Goal: Information Seeking & Learning: Find specific page/section

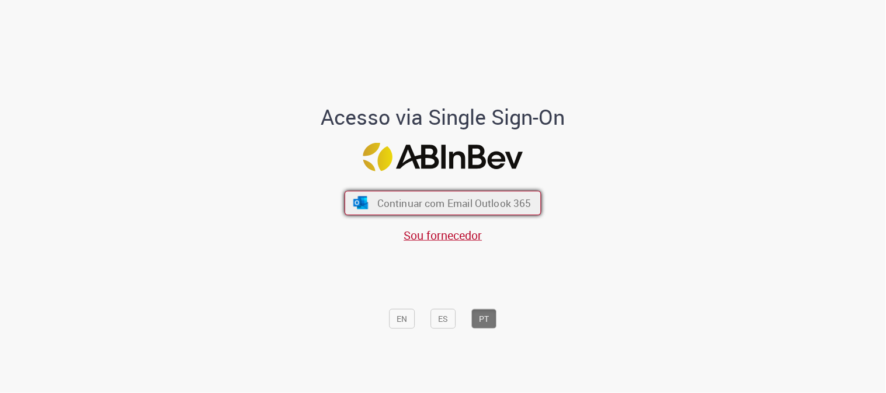
click at [386, 203] on span "Continuar com Email Outlook 365" at bounding box center [454, 203] width 154 height 13
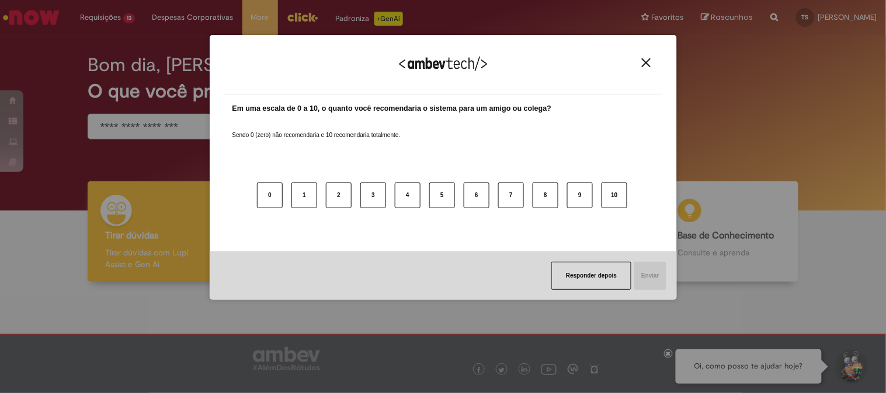
click at [639, 57] on div "Agradecemos seu feedback!" at bounding box center [443, 72] width 439 height 46
click at [644, 61] on img "Close" at bounding box center [646, 62] width 9 height 9
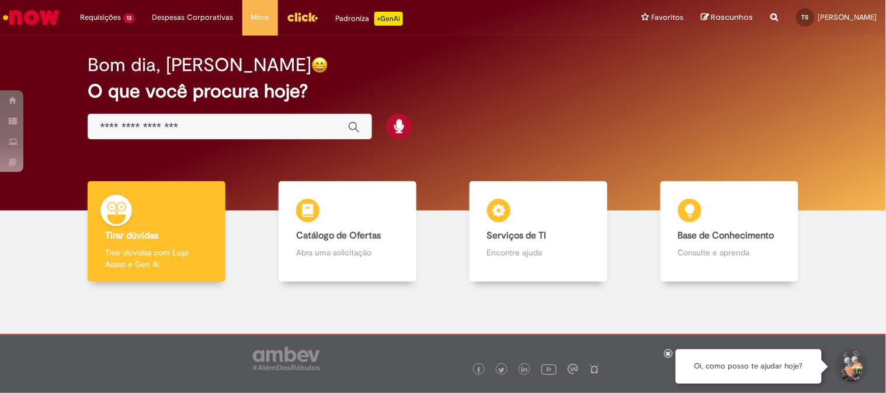
click at [448, 357] on div at bounding box center [466, 356] width 283 height 41
click at [556, 76] on div "Bom dia, Thayna O que você procura hoje?" at bounding box center [442, 97] width 751 height 99
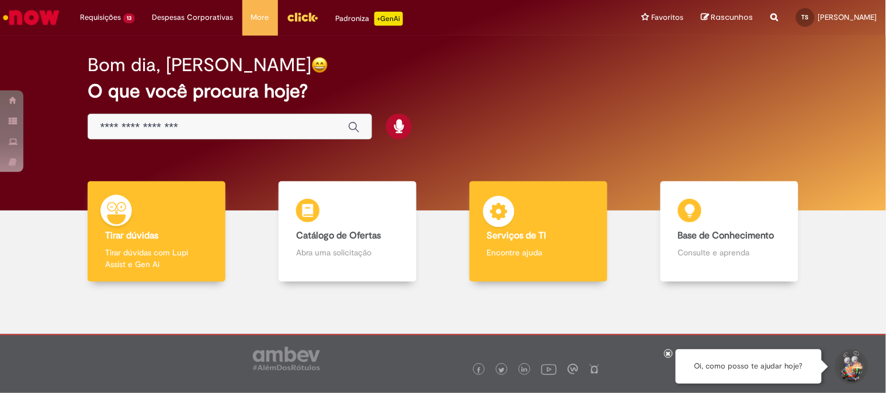
click at [536, 248] on p "Encontre ajuda" at bounding box center [538, 253] width 103 height 12
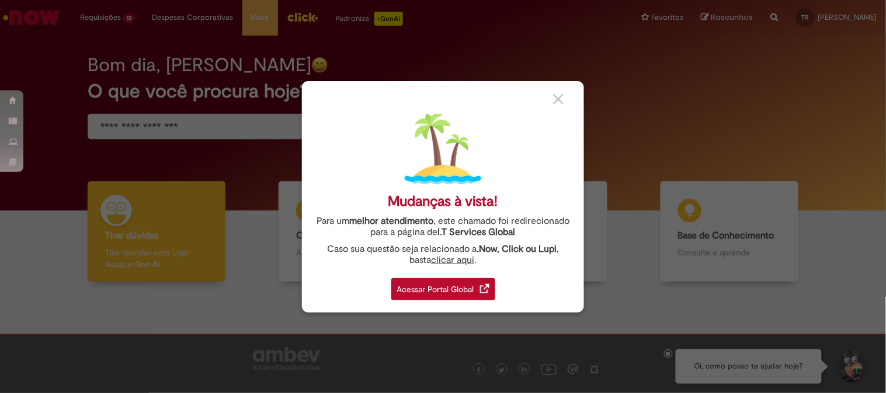
click at [423, 275] on link "Acessar Portal Global" at bounding box center [443, 286] width 104 height 29
click at [422, 285] on div "Acessar Portal Global" at bounding box center [443, 289] width 104 height 22
